Goal: Information Seeking & Learning: Learn about a topic

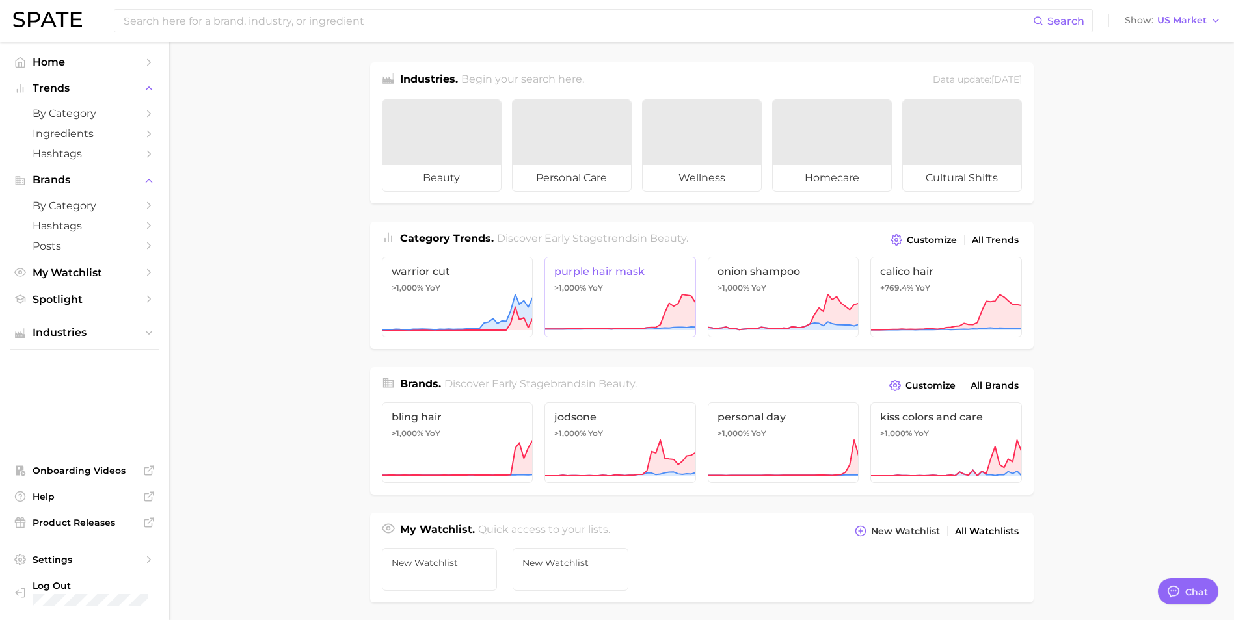
type textarea "x"
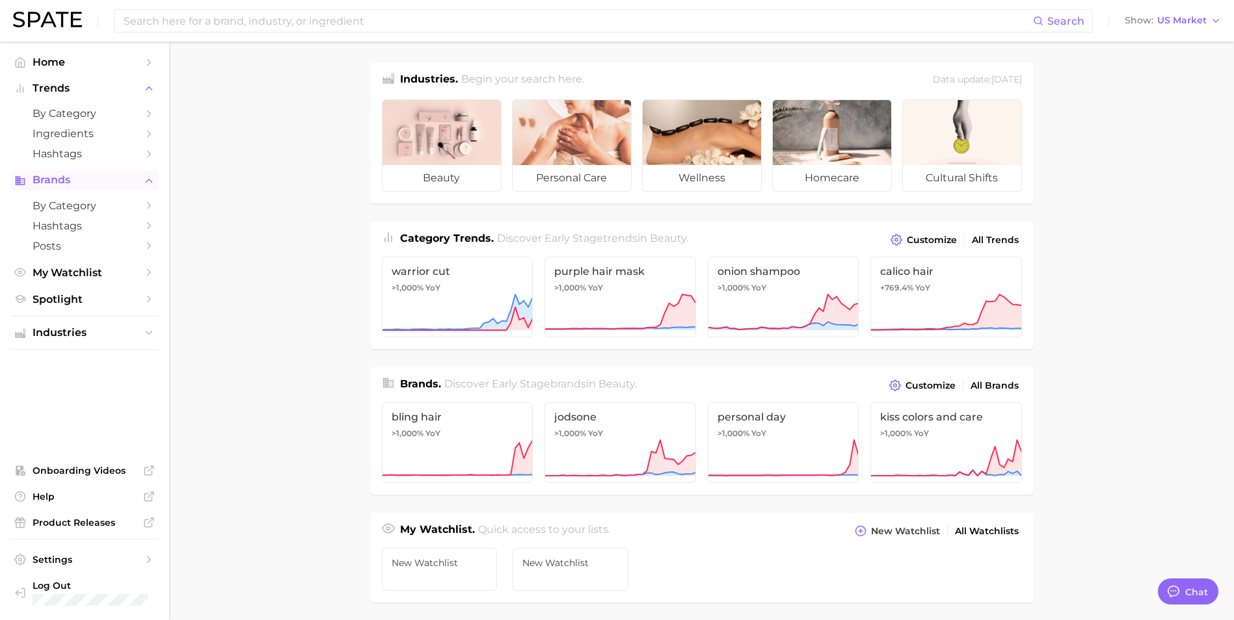
click at [45, 176] on span "Brands" at bounding box center [85, 180] width 104 height 12
click at [46, 176] on span "Brands" at bounding box center [85, 180] width 104 height 12
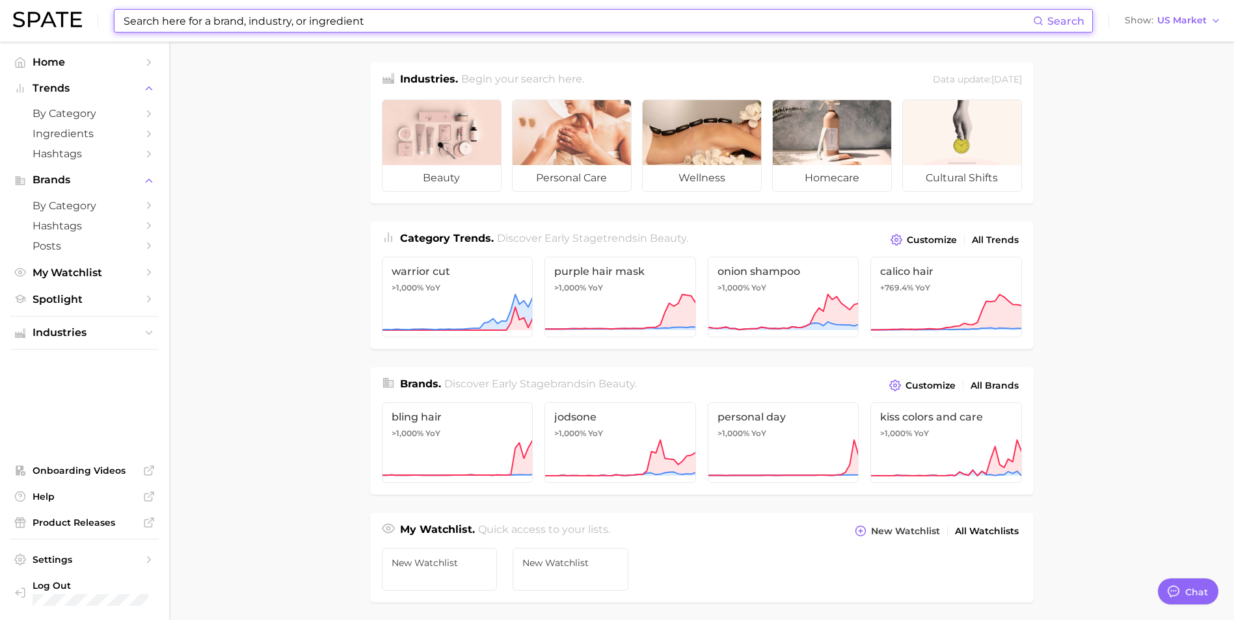
click at [252, 23] on input at bounding box center [577, 21] width 910 height 22
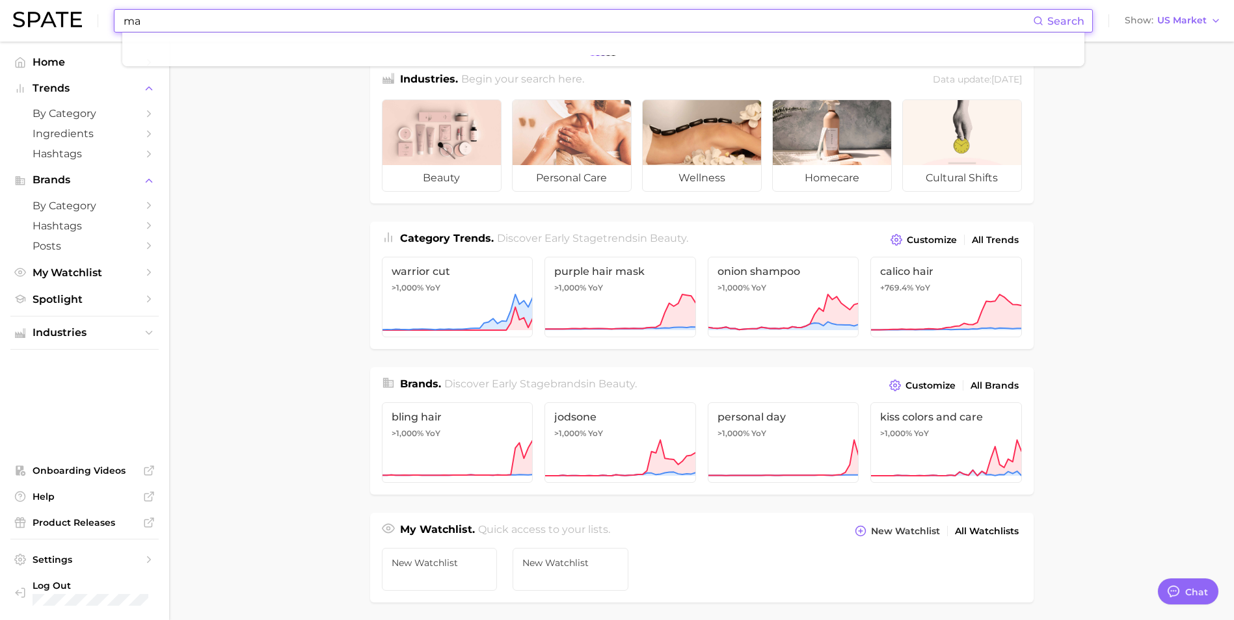
type input "m"
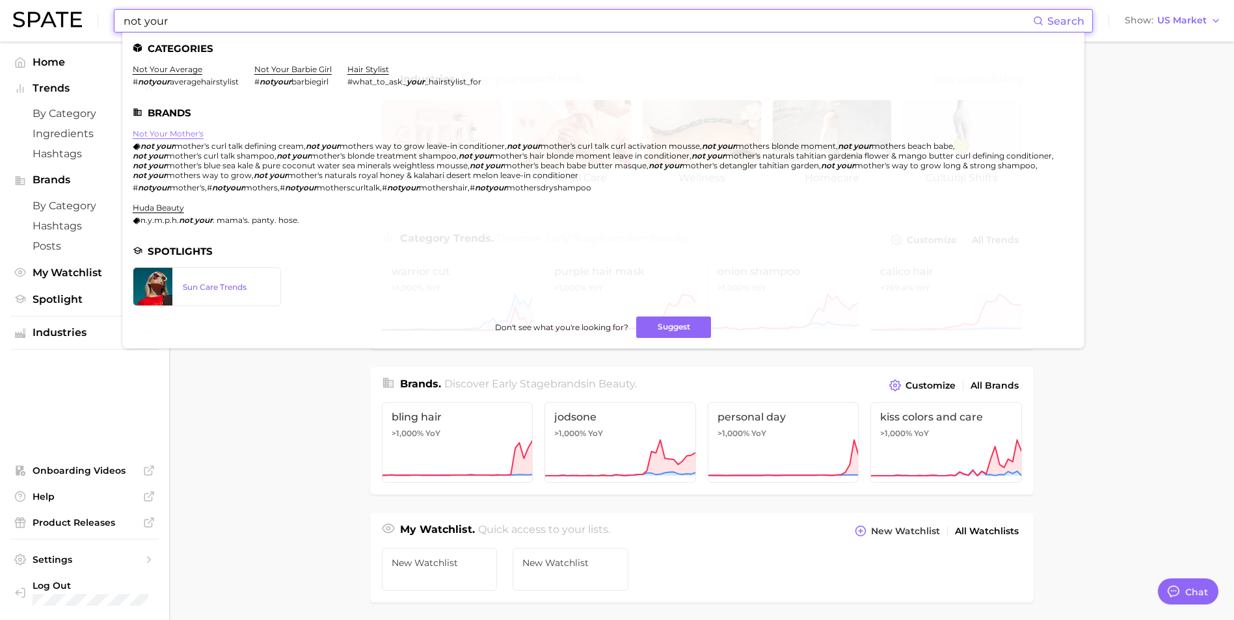
type input "not your"
click at [166, 134] on link "not your mother's" at bounding box center [168, 134] width 71 height 10
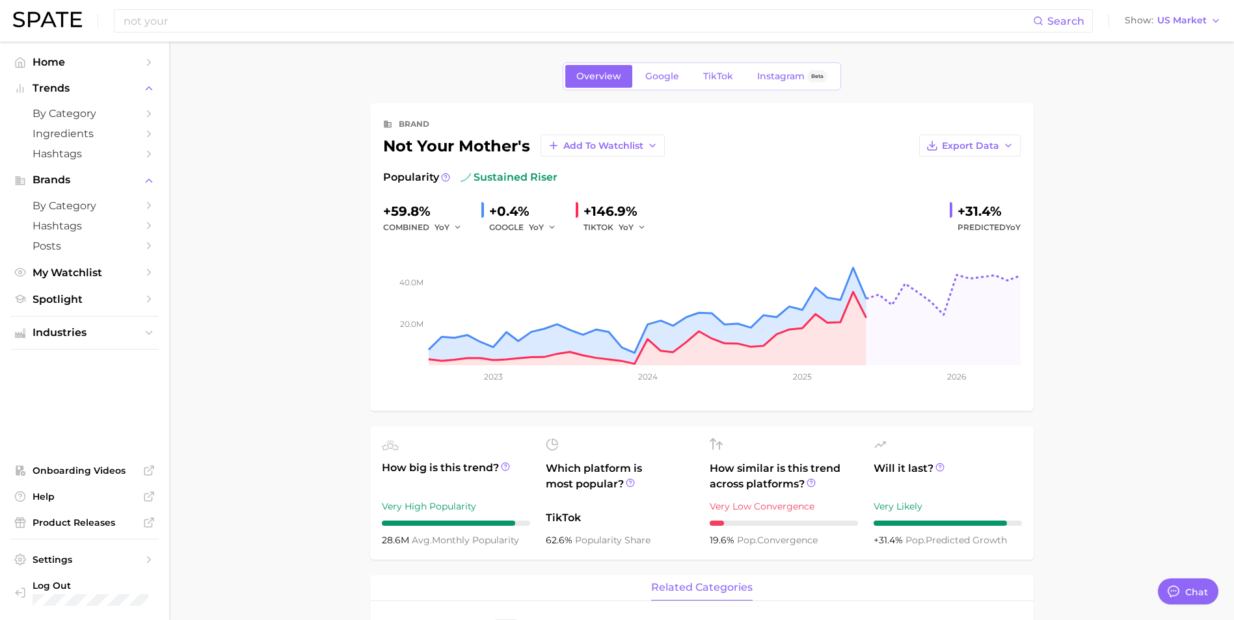
type textarea "x"
click at [669, 77] on span "Google" at bounding box center [662, 76] width 34 height 11
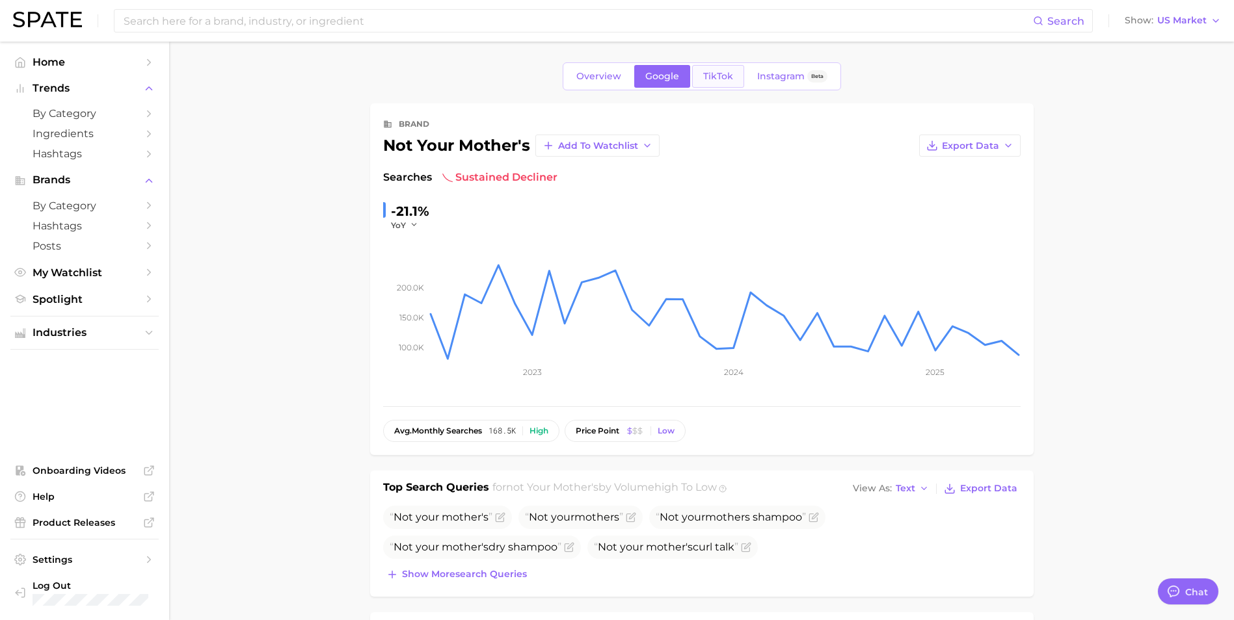
click at [717, 75] on span "TikTok" at bounding box center [718, 76] width 30 height 11
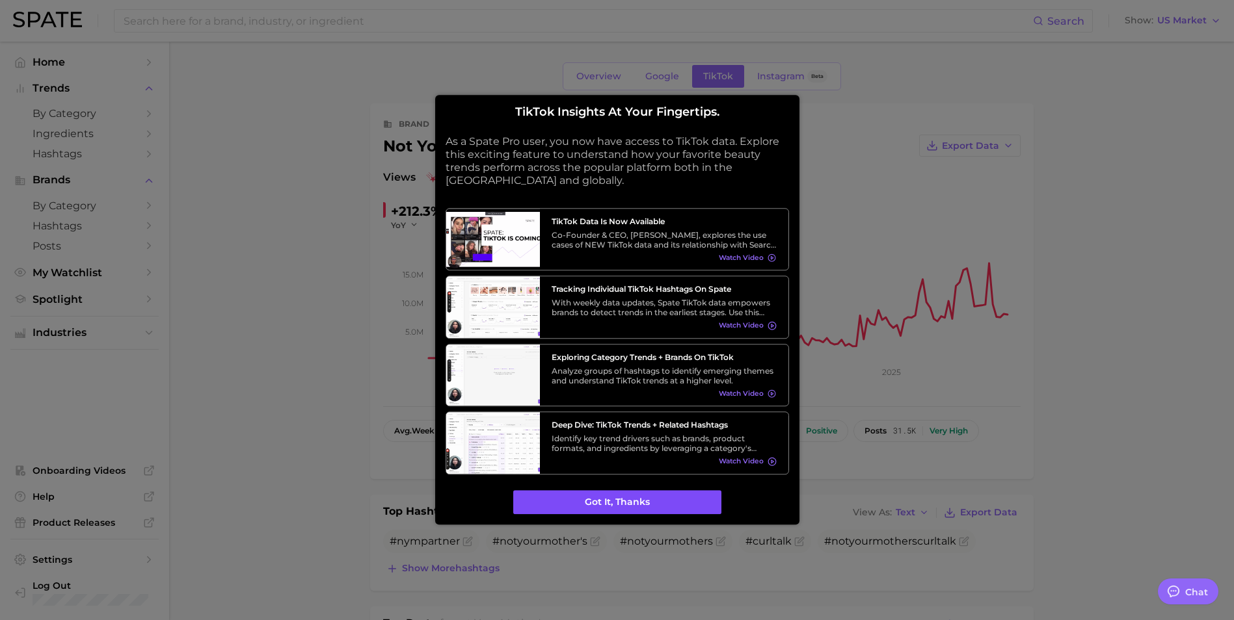
click at [605, 498] on button "Got it, thanks" at bounding box center [617, 502] width 208 height 25
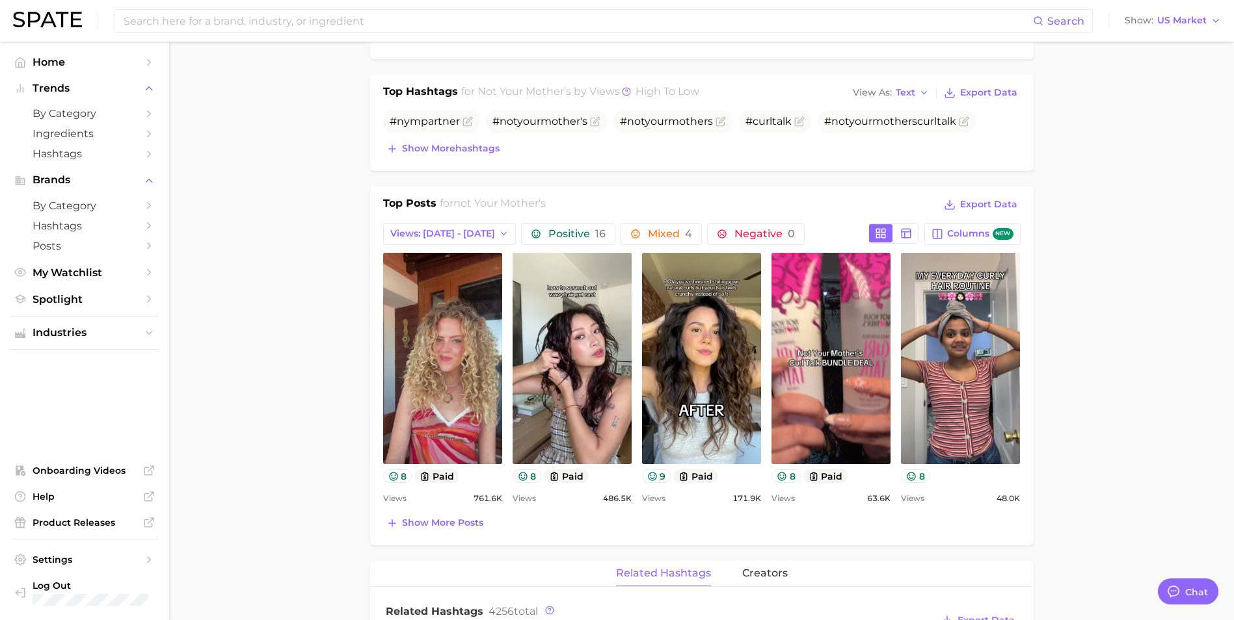
scroll to position [455, 0]
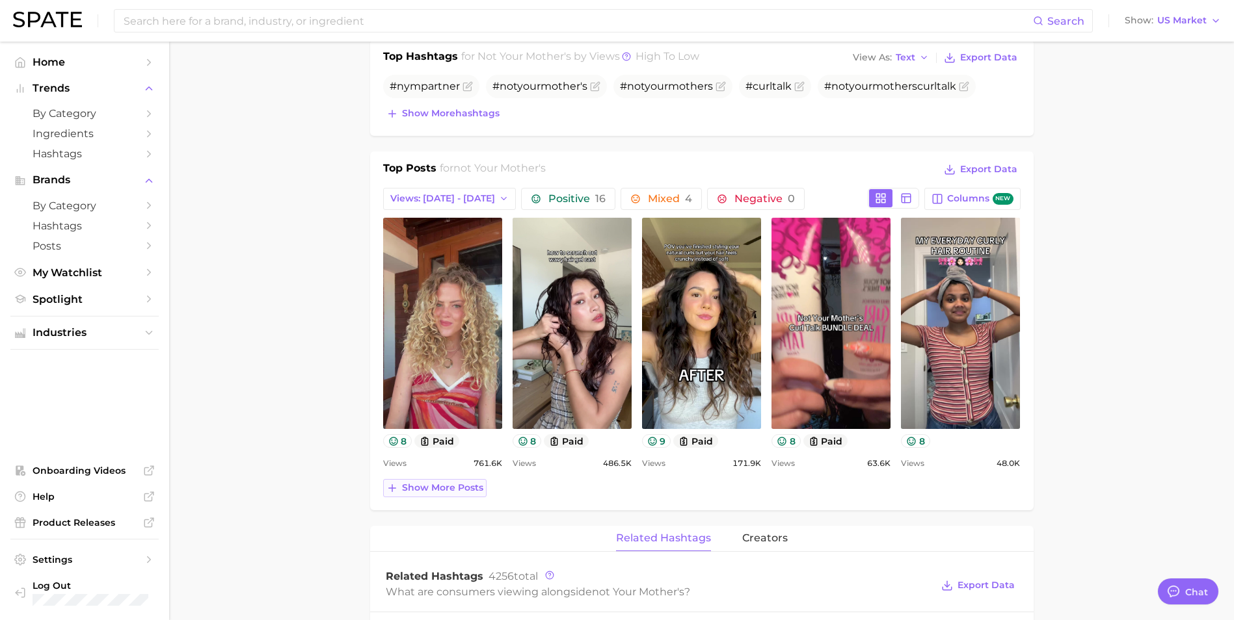
click at [422, 489] on span "Show more posts" at bounding box center [442, 488] width 81 height 11
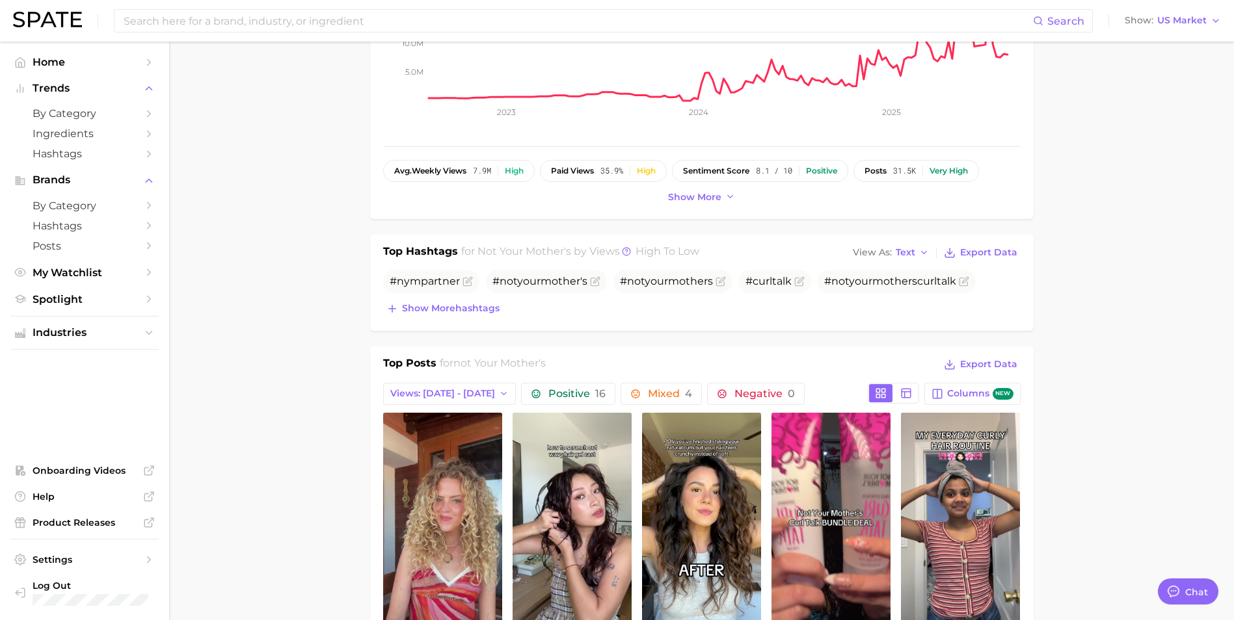
scroll to position [0, 0]
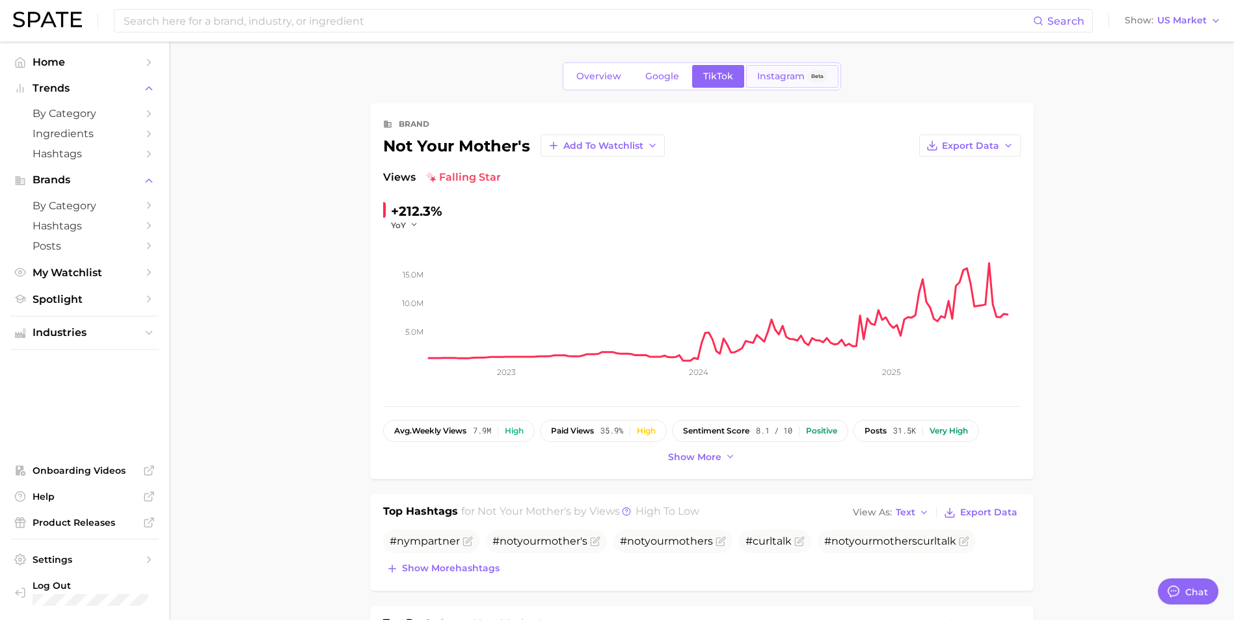
click at [783, 69] on link "Instagram Beta" at bounding box center [792, 76] width 92 height 23
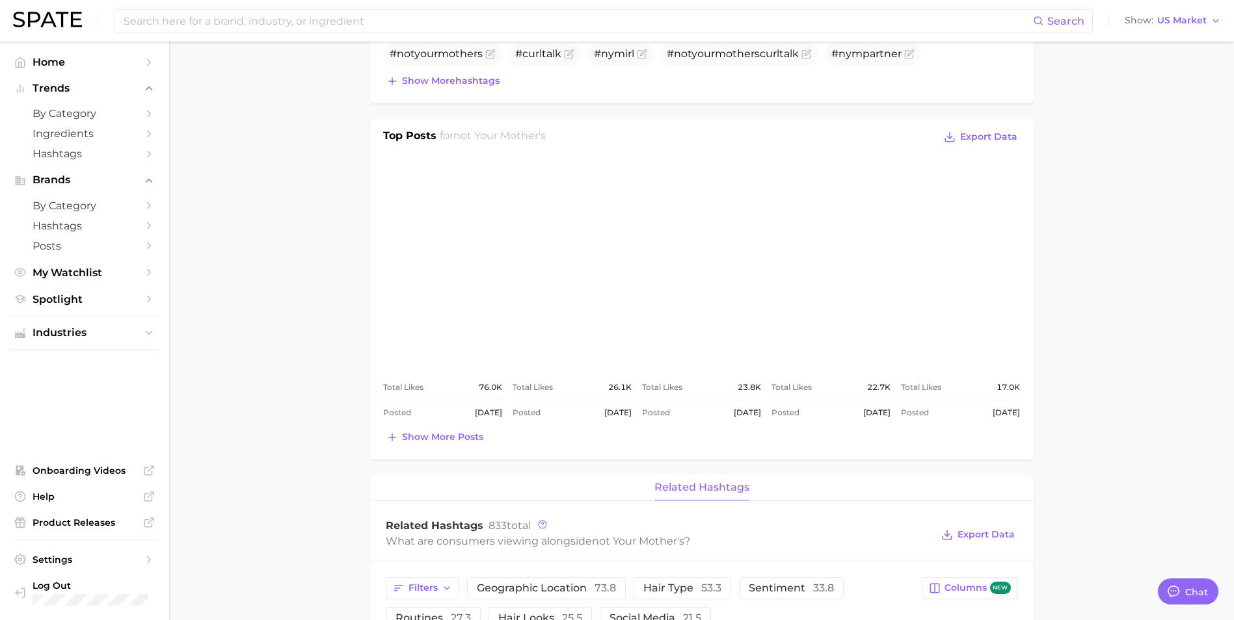
scroll to position [260, 0]
